Goal: Transaction & Acquisition: Book appointment/travel/reservation

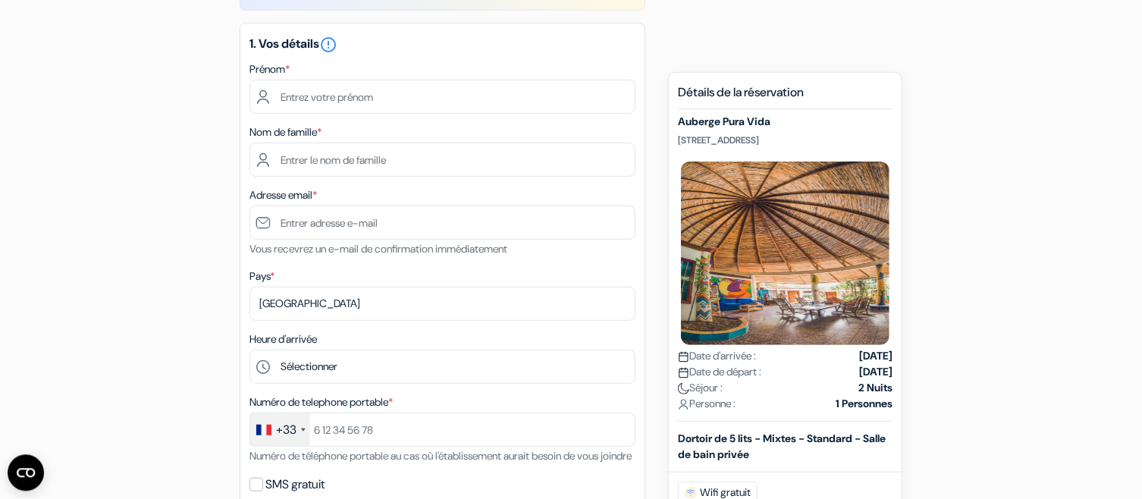
scroll to position [81, 0]
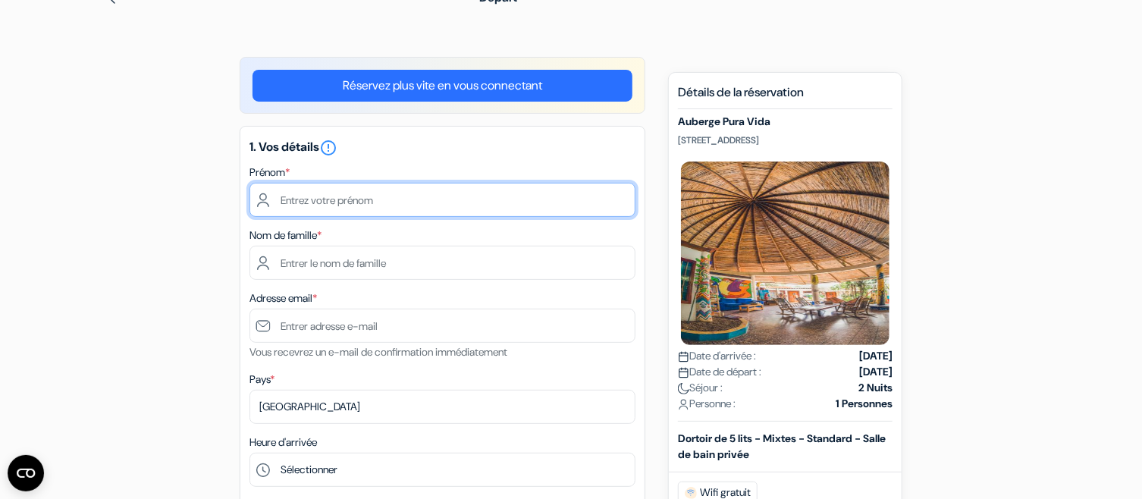
click at [381, 196] on input "text" at bounding box center [442, 200] width 386 height 34
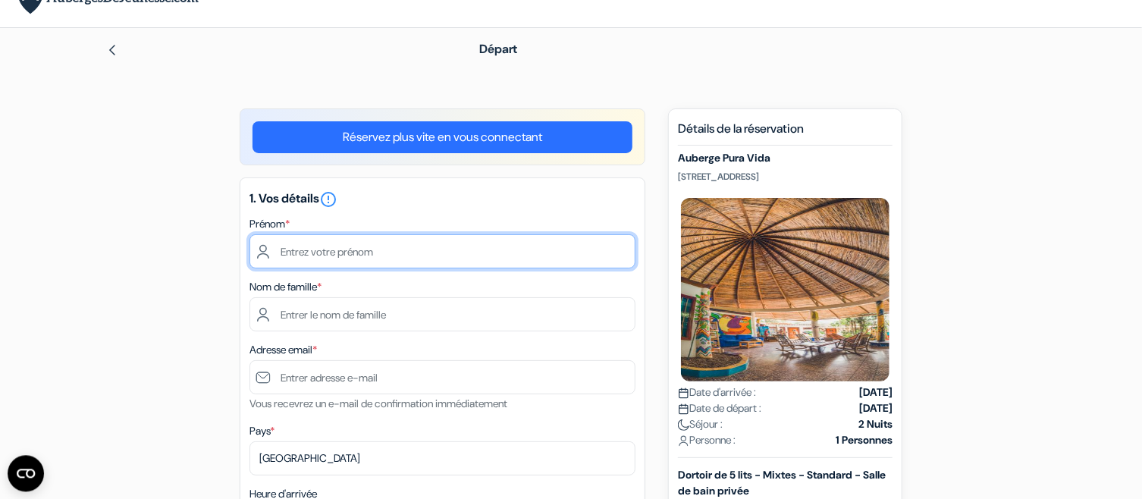
scroll to position [0, 0]
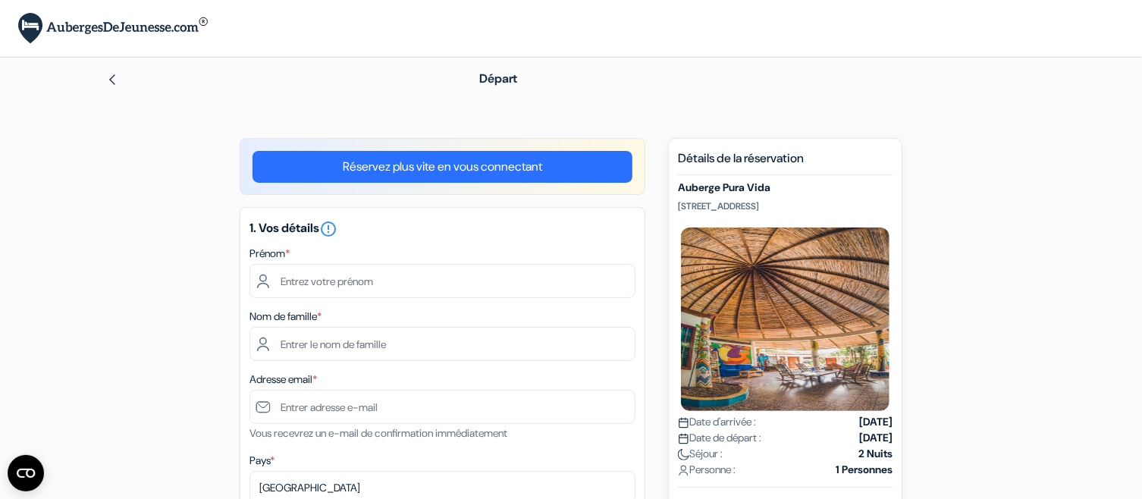
click at [541, 161] on link "Réservez plus vite en vous connectant" at bounding box center [442, 167] width 380 height 32
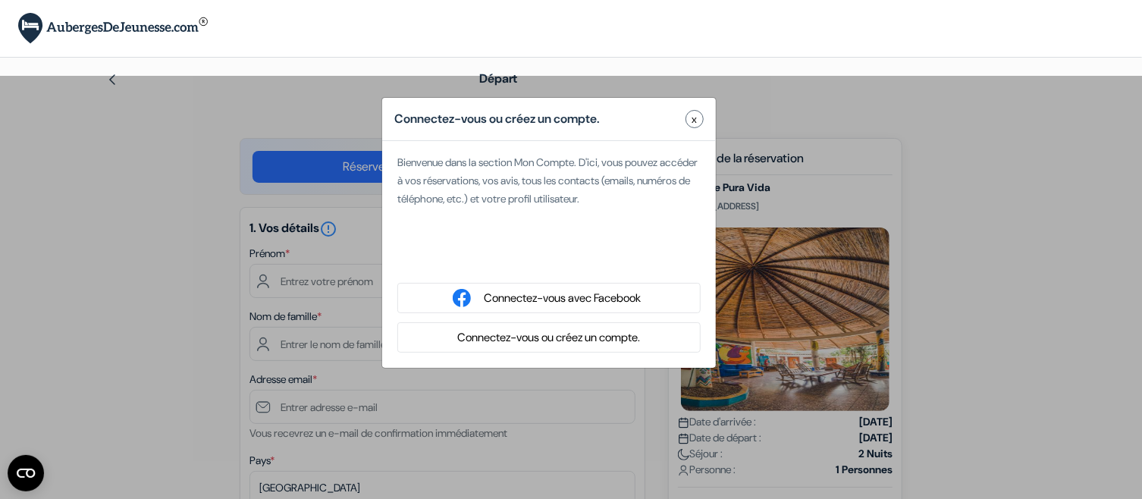
click at [609, 340] on button "Connectez-vous ou créez un compte." at bounding box center [549, 337] width 192 height 19
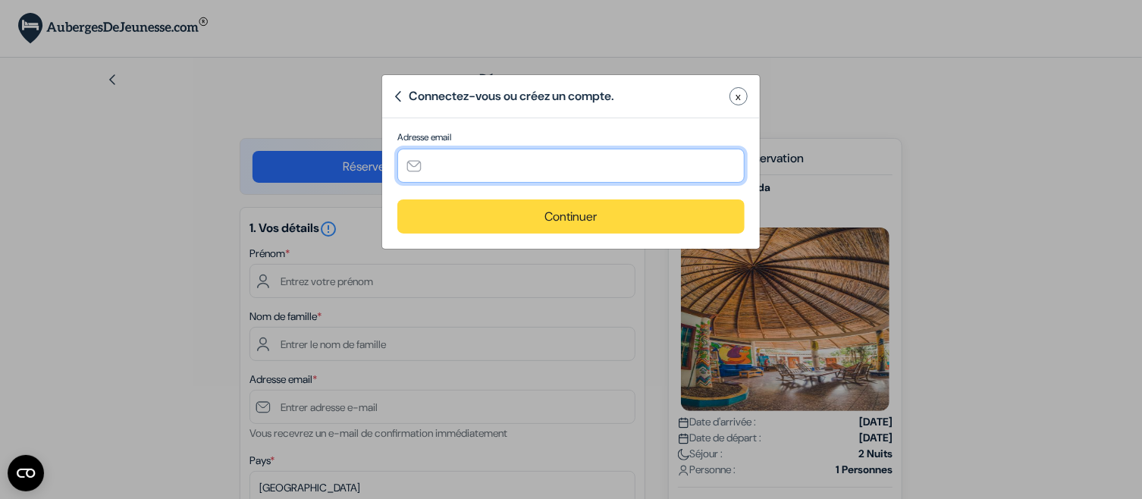
click at [518, 165] on input "text" at bounding box center [570, 166] width 347 height 34
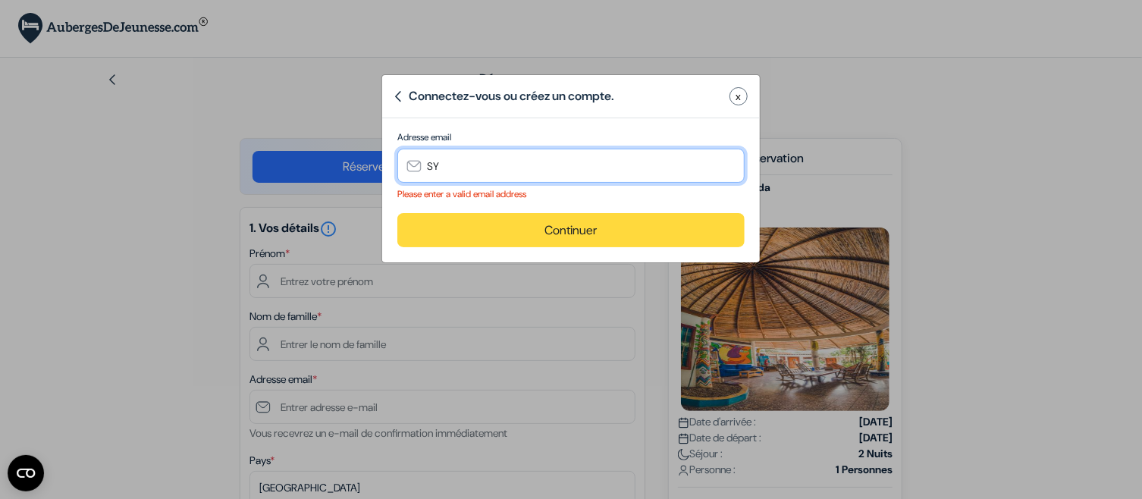
type input "S"
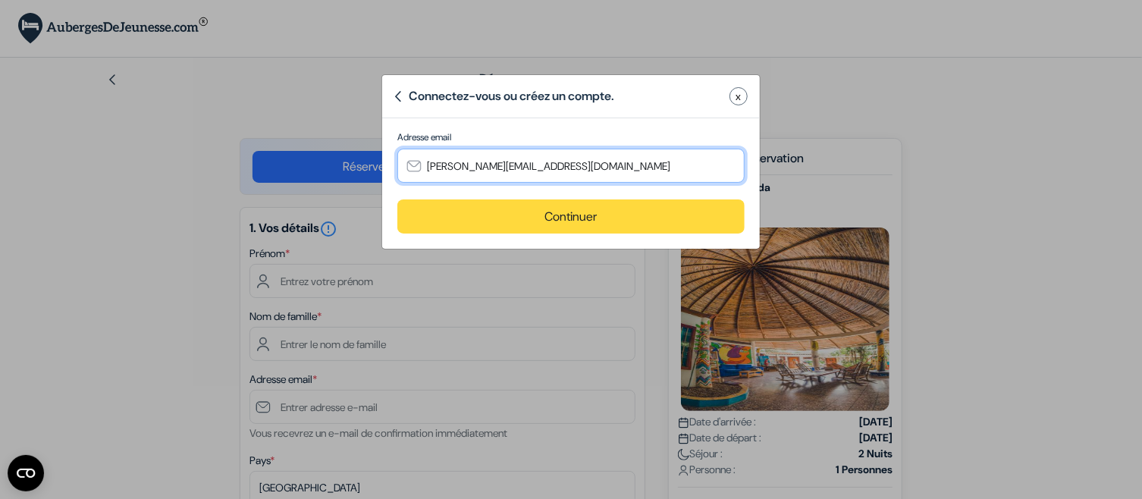
type input "[PERSON_NAME][EMAIL_ADDRESS][DOMAIN_NAME]"
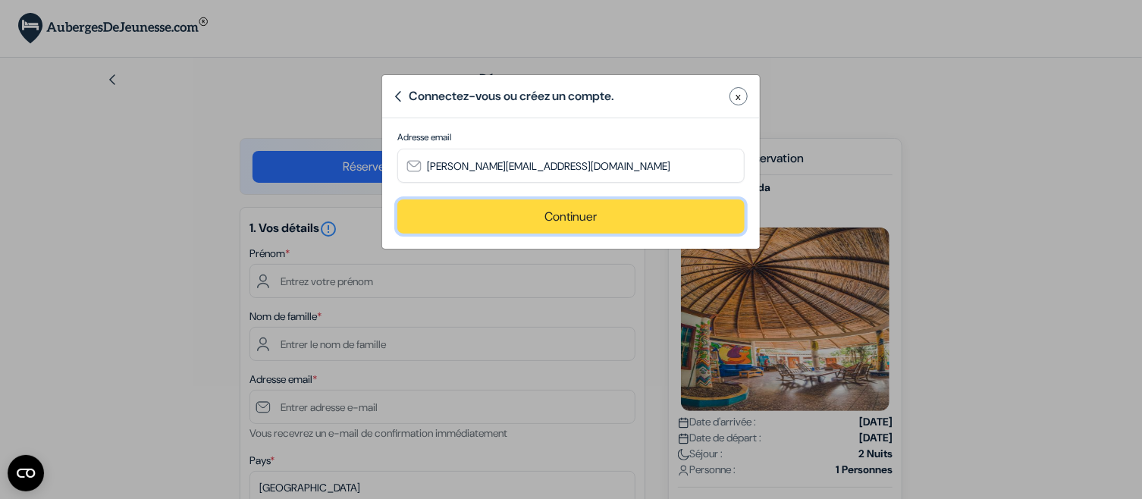
click at [647, 205] on button "Continuer" at bounding box center [570, 216] width 347 height 34
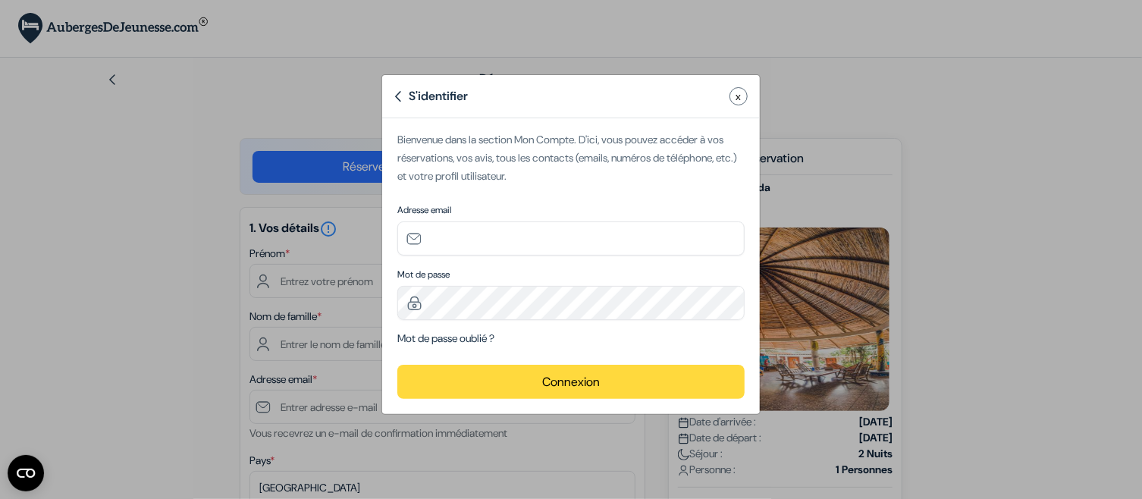
type input "[PERSON_NAME][EMAIL_ADDRESS][DOMAIN_NAME]"
click at [617, 368] on button "Connexion" at bounding box center [570, 382] width 347 height 34
click at [572, 382] on button "Connexion" at bounding box center [570, 382] width 347 height 34
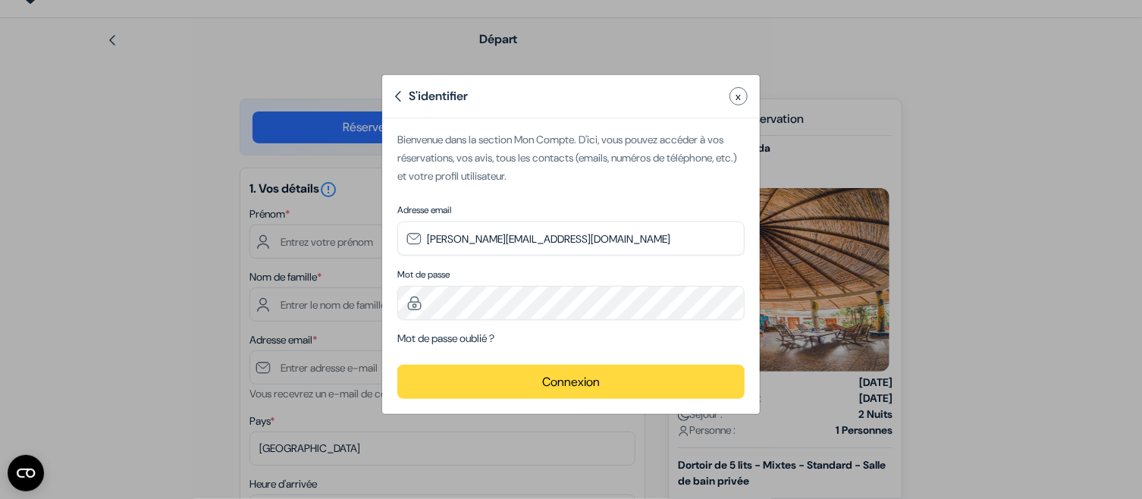
scroll to position [81, 0]
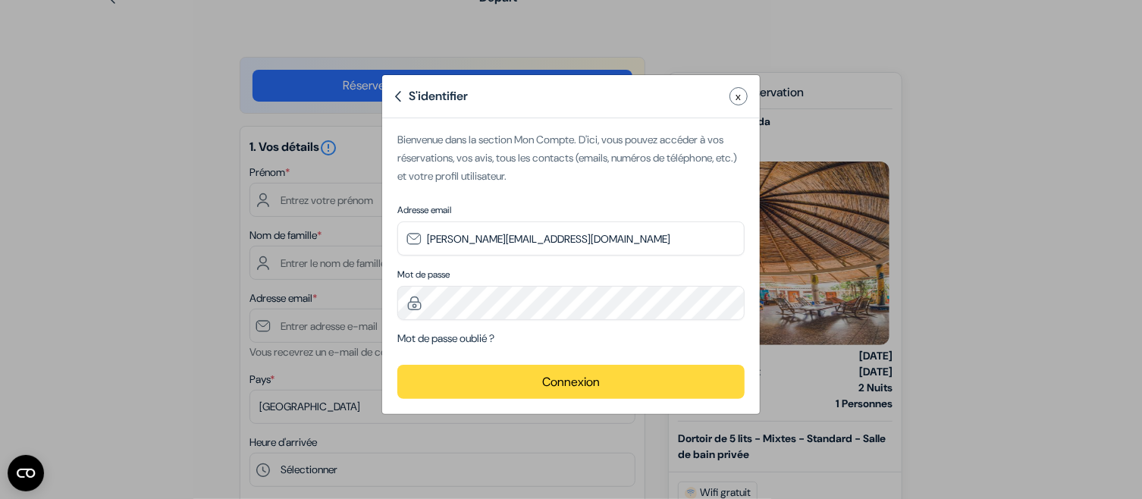
click at [589, 395] on button "Connexion" at bounding box center [570, 382] width 347 height 34
click at [604, 373] on button "Connexion" at bounding box center [570, 382] width 347 height 34
click at [553, 385] on button "Connexion" at bounding box center [570, 382] width 347 height 34
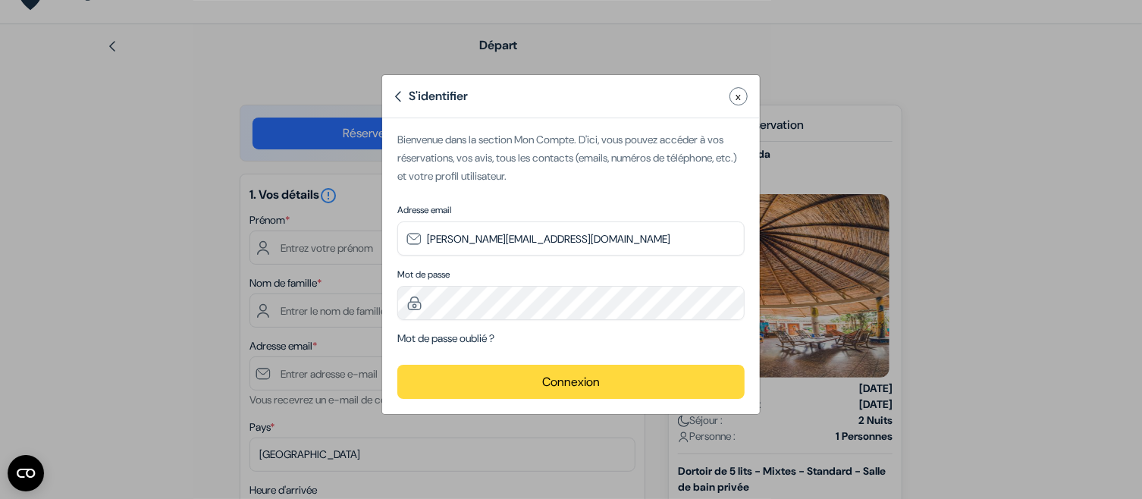
scroll to position [0, 0]
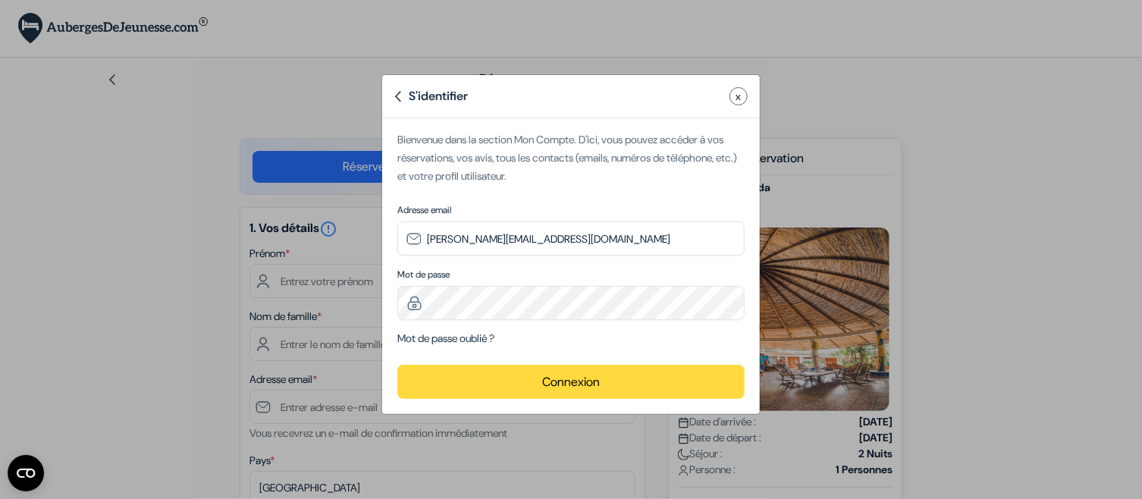
click at [589, 378] on button "Connexion" at bounding box center [570, 382] width 347 height 34
click at [541, 284] on div "Mot de passe Please enter a valid email address" at bounding box center [570, 294] width 347 height 52
click at [547, 391] on button "Connexion" at bounding box center [570, 382] width 347 height 34
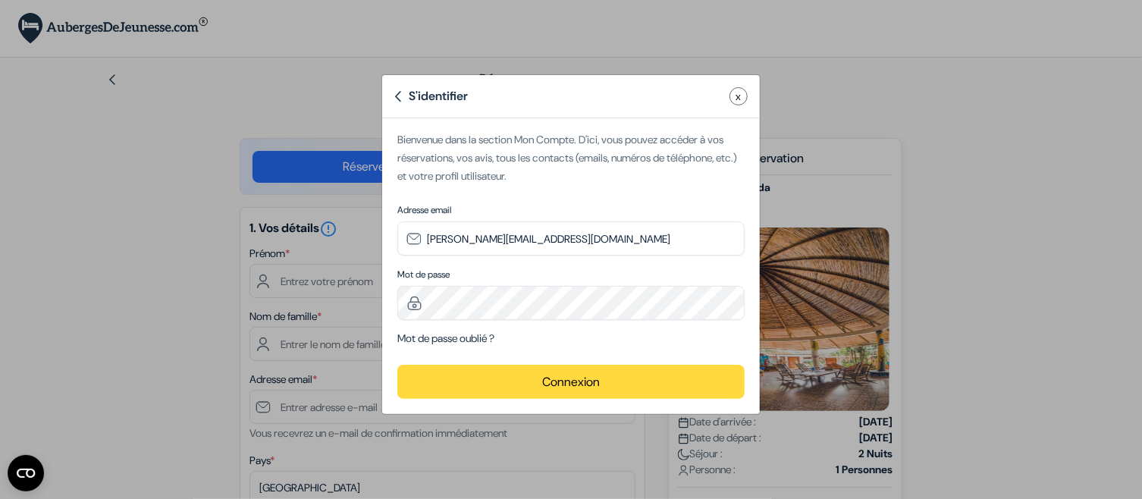
click at [547, 391] on button "Connexion" at bounding box center [570, 382] width 347 height 34
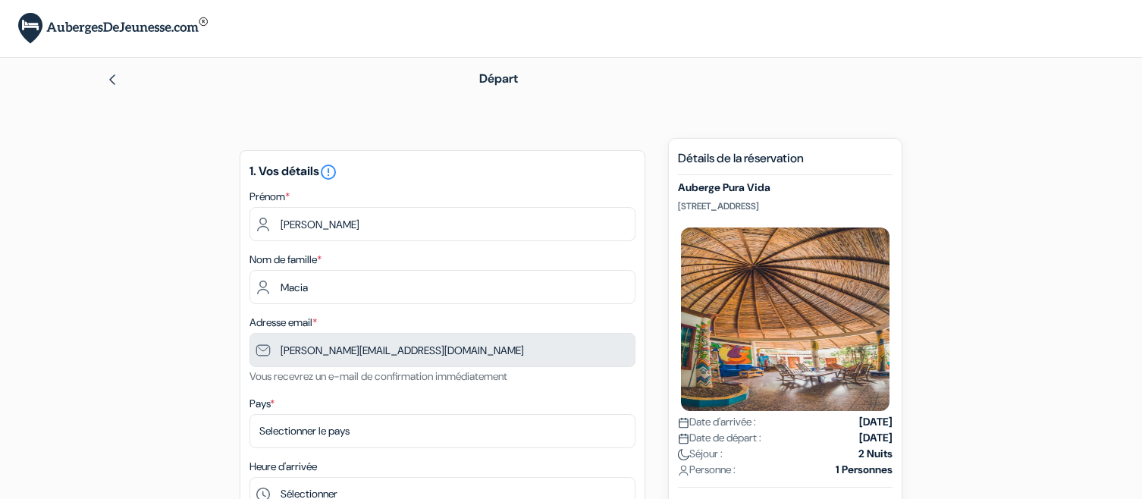
type input "6 35 96 84 87"
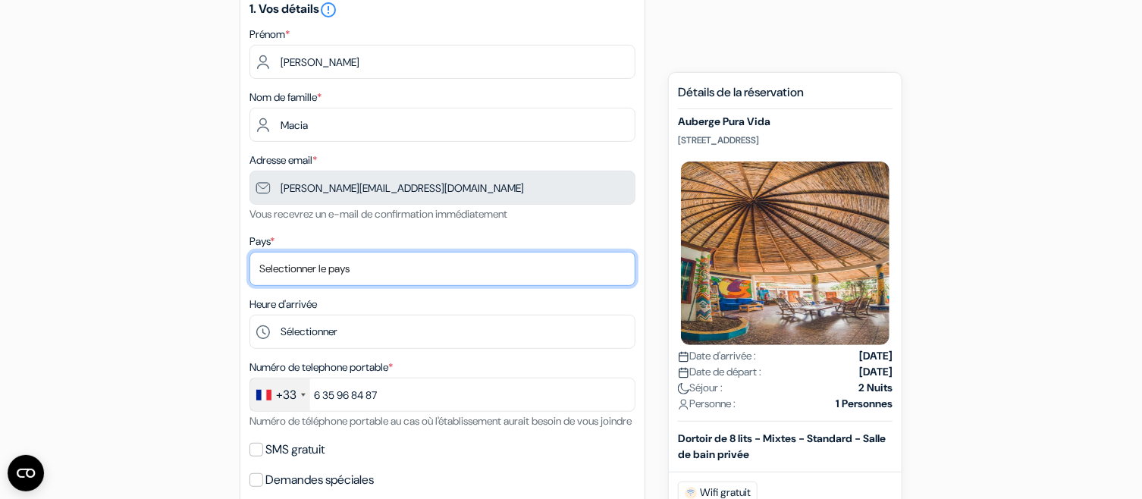
select select "67"
click option "[GEOGRAPHIC_DATA]" at bounding box center [0, 0] width 0 height 0
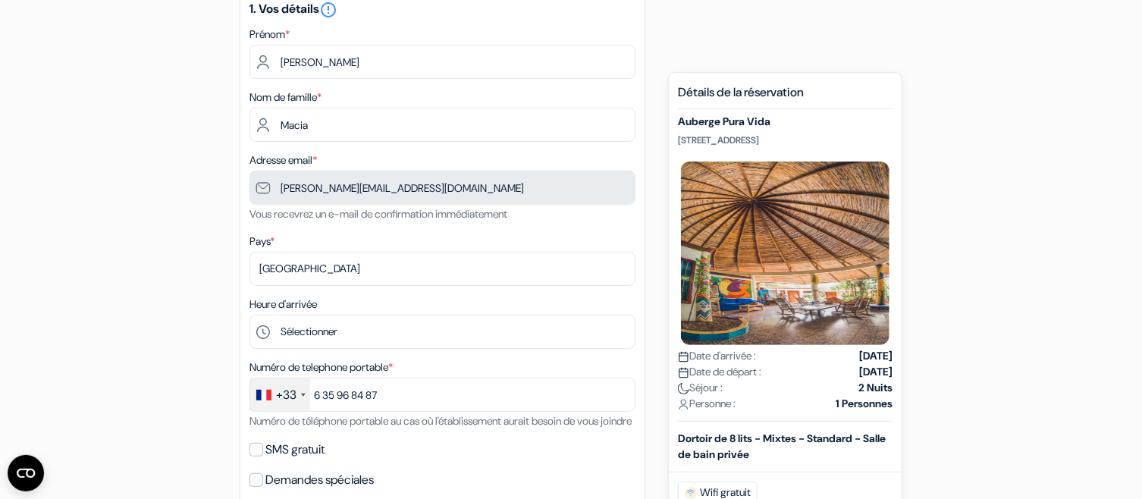
click at [436, 311] on div "Heure d'arrivée Sélectionner 1:00 2:00 3:00 4:00 5:00 6:00 7:00 8:00 9:00 10:00…" at bounding box center [442, 322] width 386 height 54
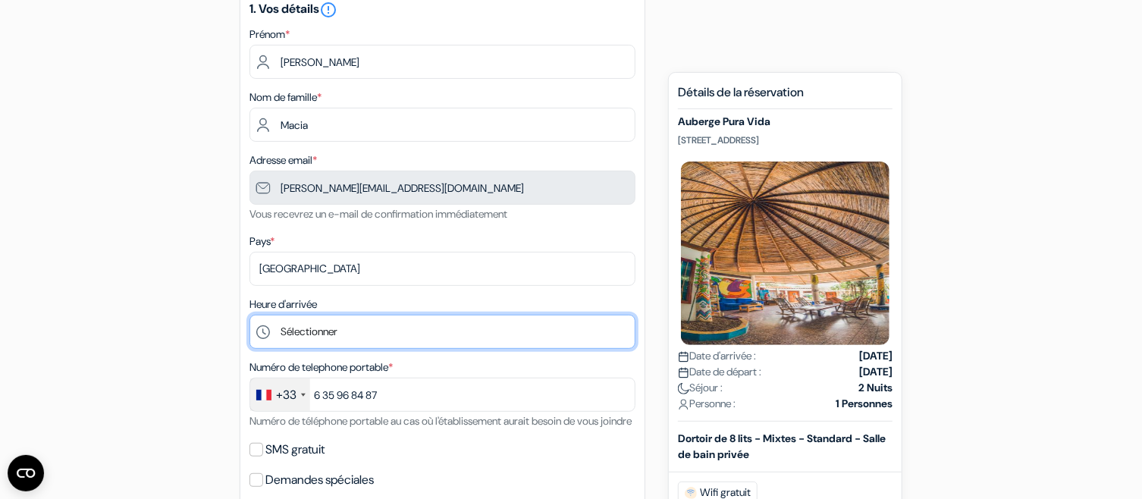
click at [249, 315] on select "Sélectionner 1:00 2:00 3:00 4:00 5:00 6:00 7:00 8:00 9:00 10:00 11:00 12:00 13:…" at bounding box center [442, 332] width 386 height 34
click at [411, 326] on select "Sélectionner 1:00 2:00 3:00 4:00 5:00 6:00 7:00 8:00 9:00 10:00 11:00 12:00 13:…" at bounding box center [442, 332] width 386 height 34
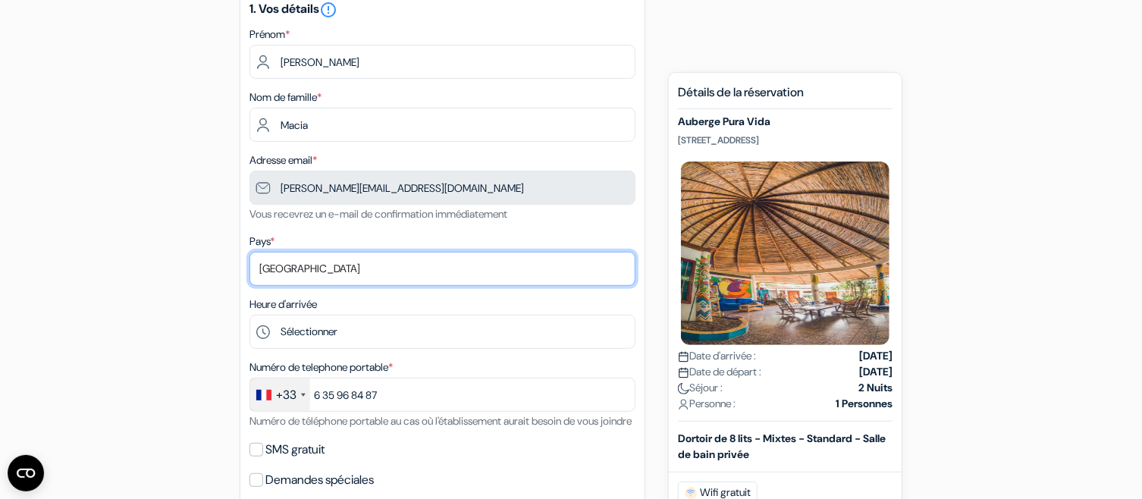
click at [407, 276] on select "Selectionner le pays Abkhazie Afghanistan Afrique Du sud Albanie Algérie Allema…" at bounding box center [442, 269] width 386 height 34
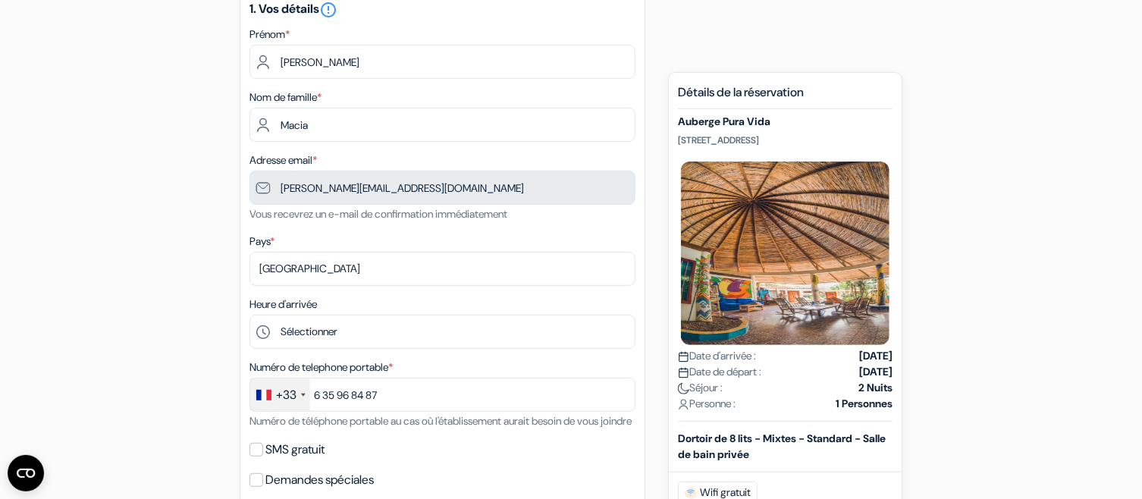
click at [406, 314] on div "Heure d'arrivée Sélectionner 1:00 2:00 3:00 4:00 5:00 6:00 7:00 8:00 9:00 10:00…" at bounding box center [442, 322] width 386 height 54
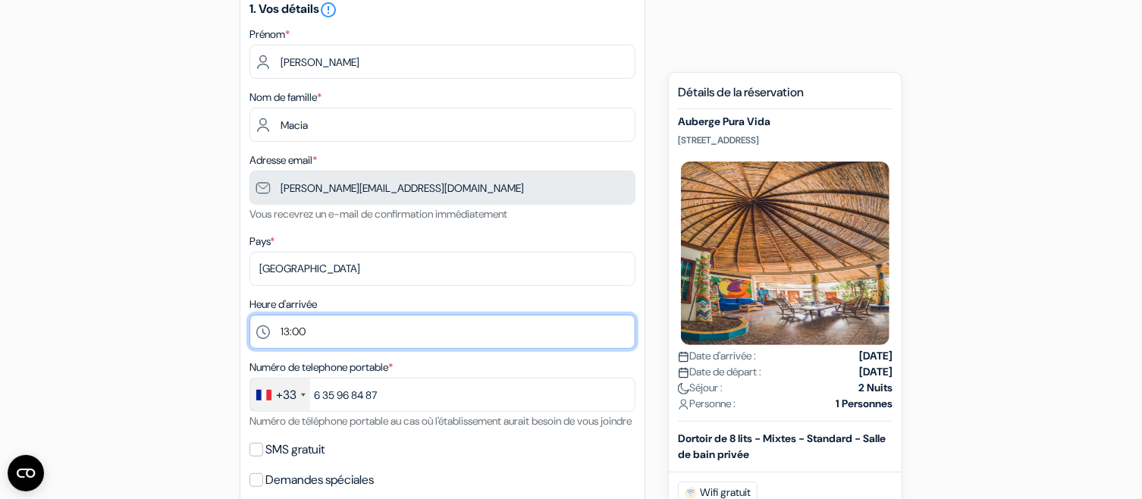
click option "13:00" at bounding box center [0, 0] width 0 height 0
click at [249, 315] on select "Sélectionner 1:00 2:00 3:00 4:00 5:00 6:00 7:00 8:00 9:00 10:00 11:00 12:00 13:…" at bounding box center [442, 332] width 386 height 34
select select "14"
click option "14:00" at bounding box center [0, 0] width 0 height 0
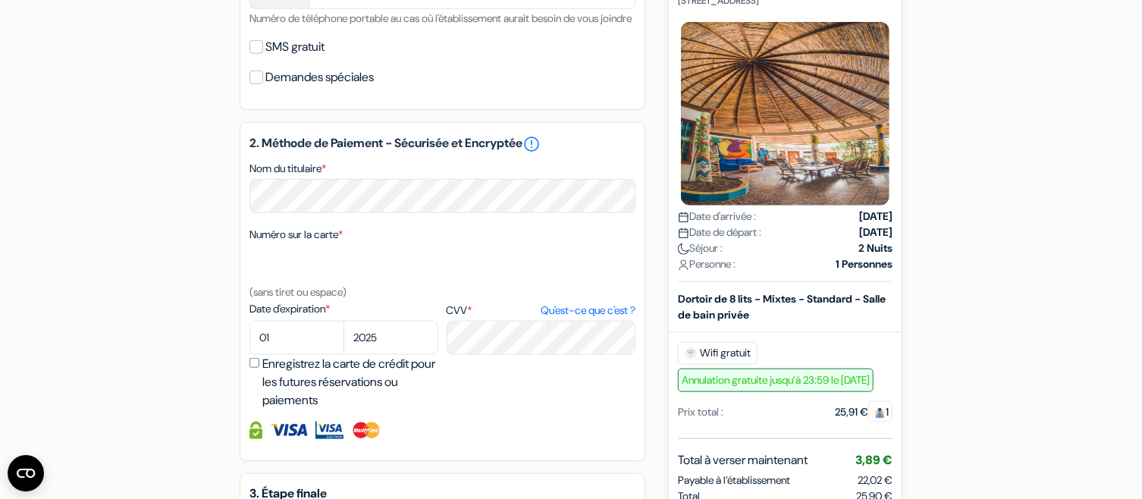
scroll to position [569, 0]
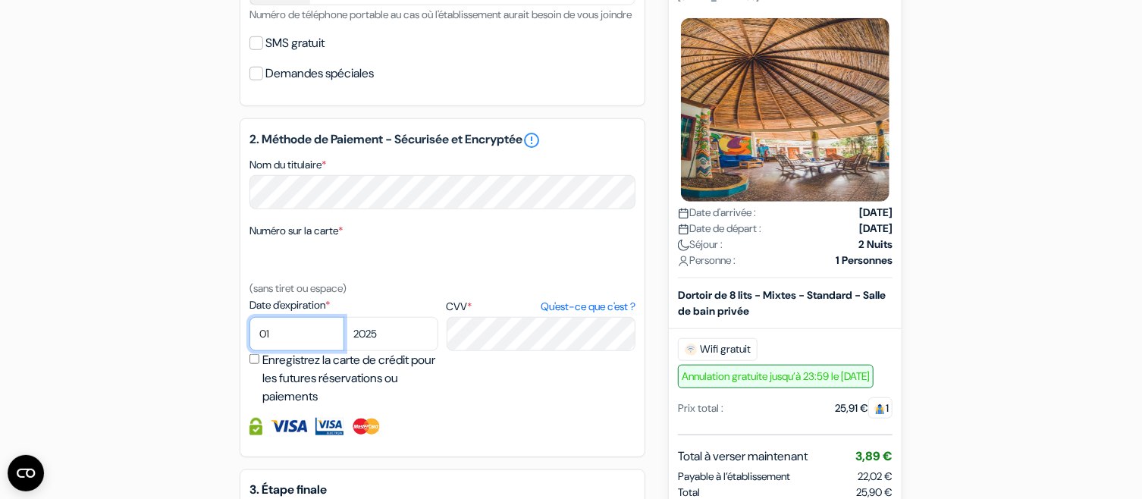
select select "02"
click option "02" at bounding box center [0, 0] width 0 height 0
select select "2029"
click option "2029" at bounding box center [0, 0] width 0 height 0
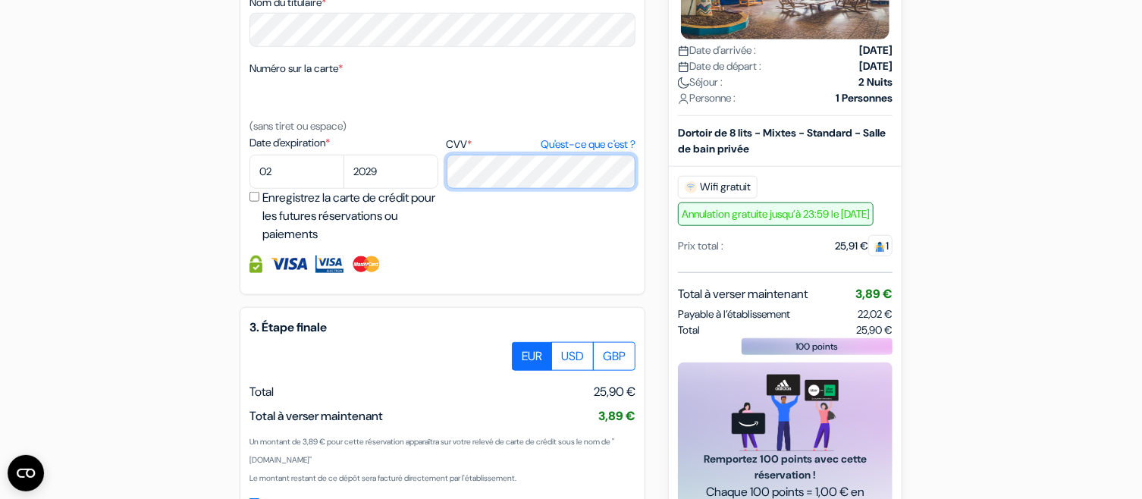
scroll to position [813, 0]
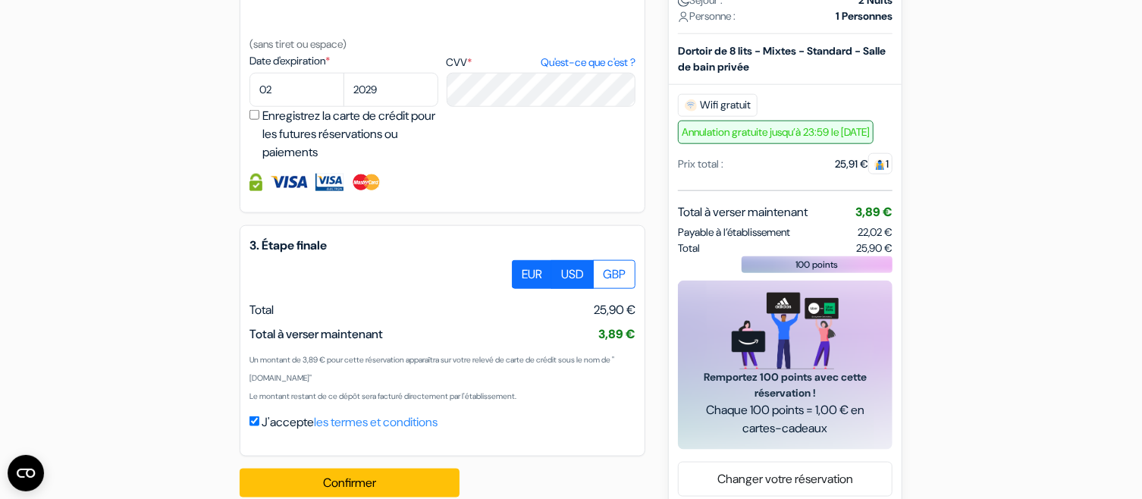
click at [564, 289] on label "USD" at bounding box center [572, 274] width 42 height 29
click at [522, 270] on input "USD" at bounding box center [517, 265] width 10 height 10
radio input "true"
click at [600, 289] on label "GBP" at bounding box center [614, 274] width 42 height 29
click at [522, 270] on input "GBP" at bounding box center [517, 265] width 10 height 10
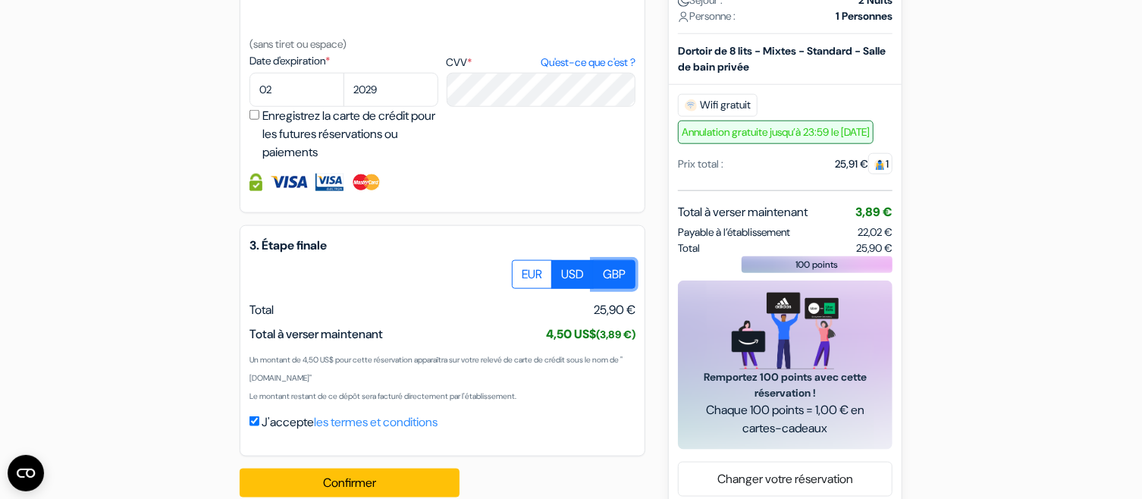
radio input "true"
click at [575, 289] on label "USD" at bounding box center [572, 274] width 42 height 29
click at [522, 270] on input "USD" at bounding box center [517, 265] width 10 height 10
radio input "true"
click at [541, 289] on label "EUR" at bounding box center [532, 274] width 40 height 29
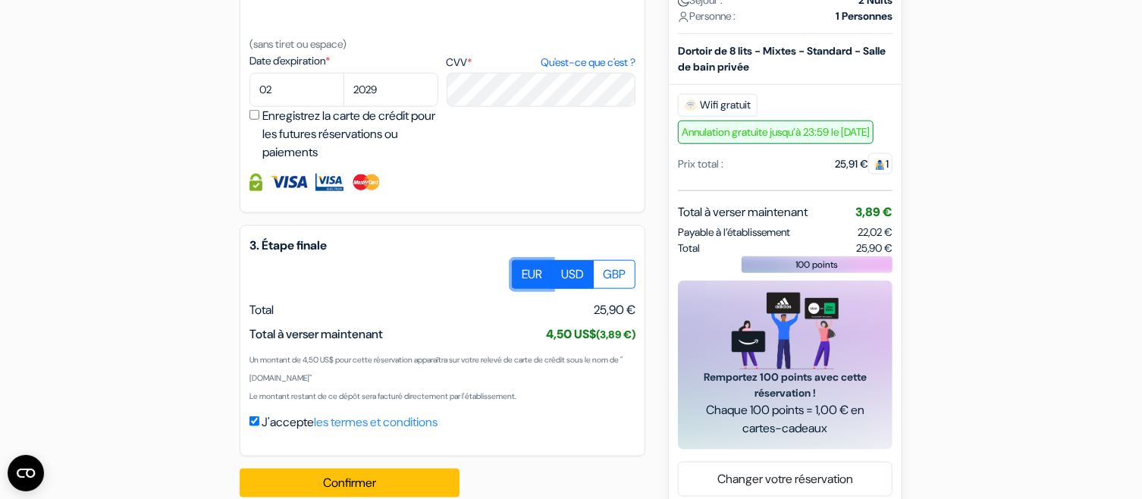
click at [522, 270] on input "EUR" at bounding box center [517, 265] width 10 height 10
radio input "true"
click at [622, 289] on label "GBP" at bounding box center [614, 274] width 42 height 29
click at [522, 270] on input "GBP" at bounding box center [517, 265] width 10 height 10
radio input "true"
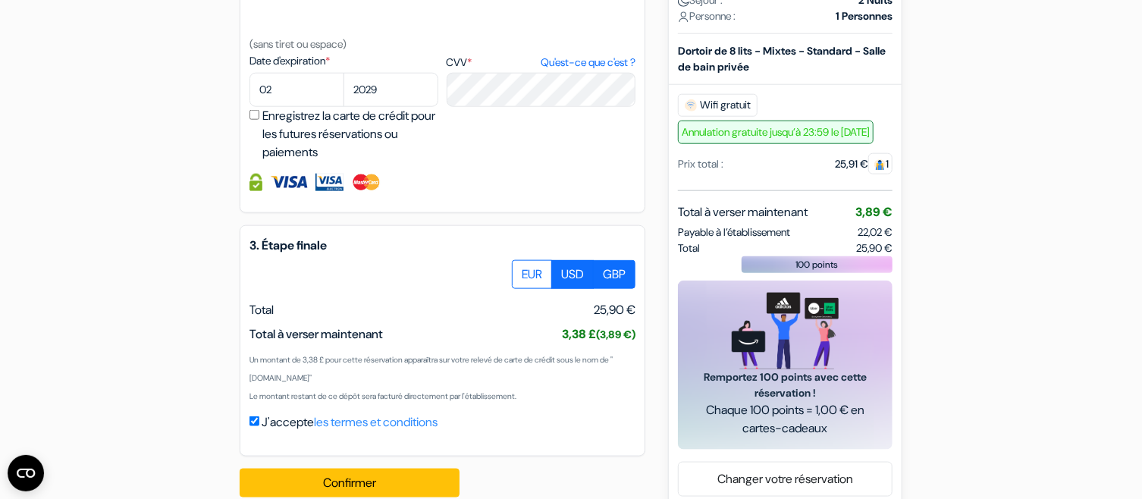
click at [590, 289] on label "USD" at bounding box center [572, 274] width 42 height 29
click at [522, 270] on input "USD" at bounding box center [517, 265] width 10 height 10
radio input "true"
click at [547, 289] on label "EUR" at bounding box center [532, 274] width 40 height 29
click at [522, 270] on input "EUR" at bounding box center [517, 265] width 10 height 10
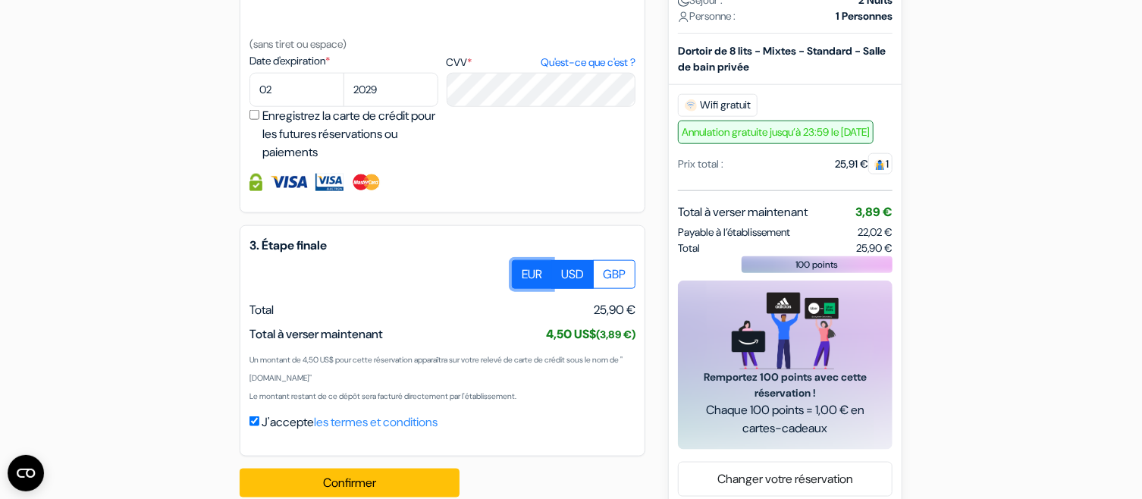
radio input "true"
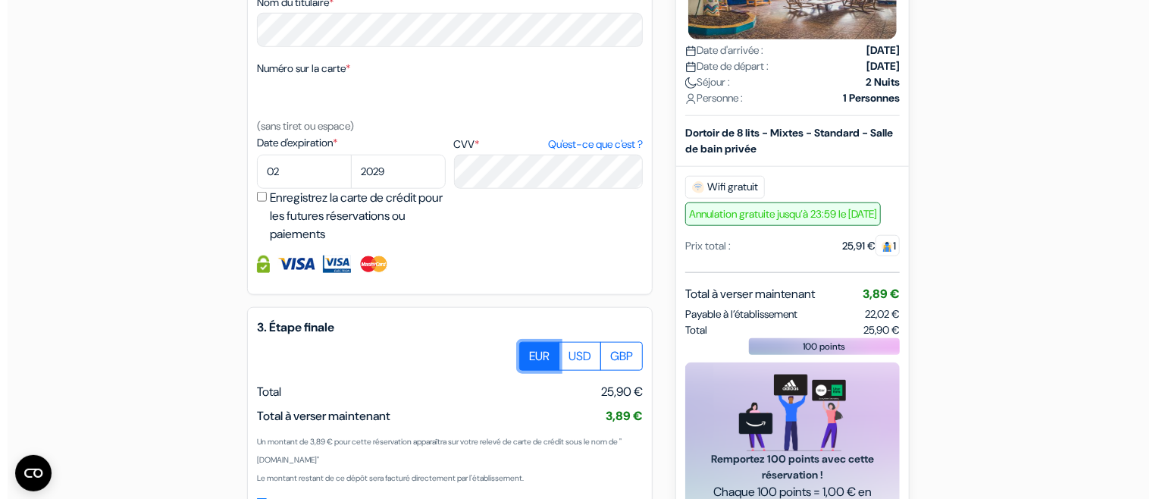
scroll to position [861, 0]
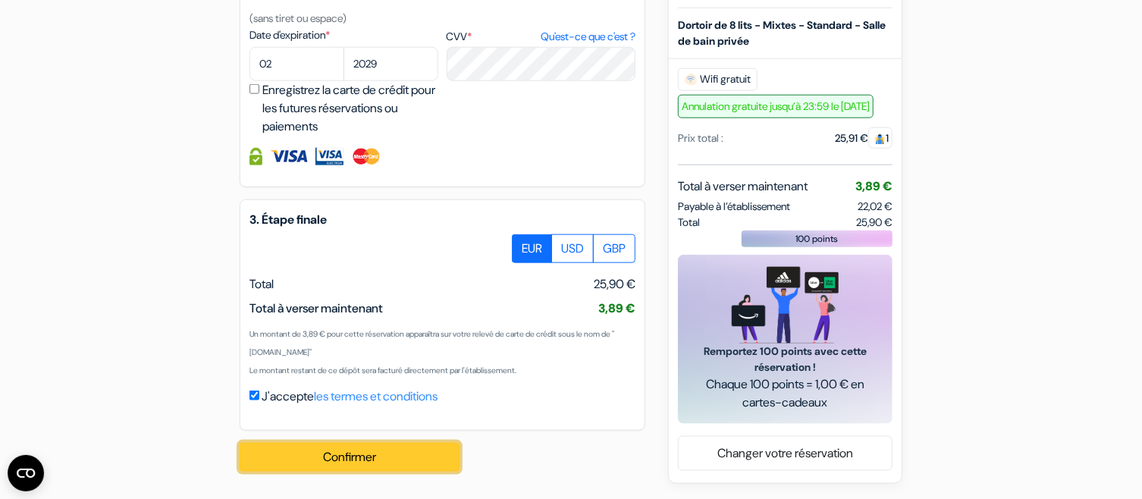
click at [424, 453] on button "Confirmer Loading..." at bounding box center [350, 457] width 220 height 29
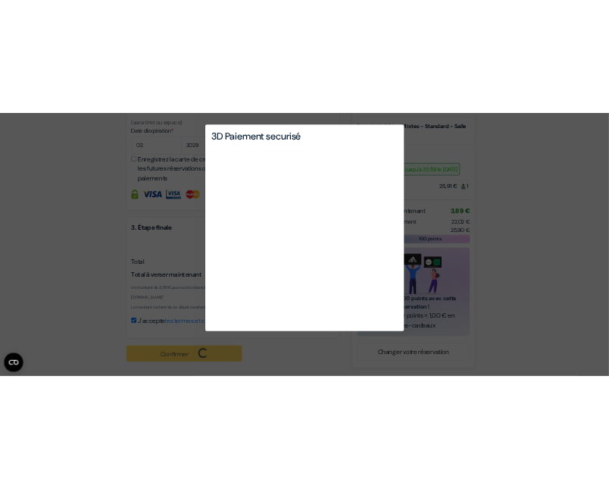
scroll to position [365, 0]
